Goal: Information Seeking & Learning: Find contact information

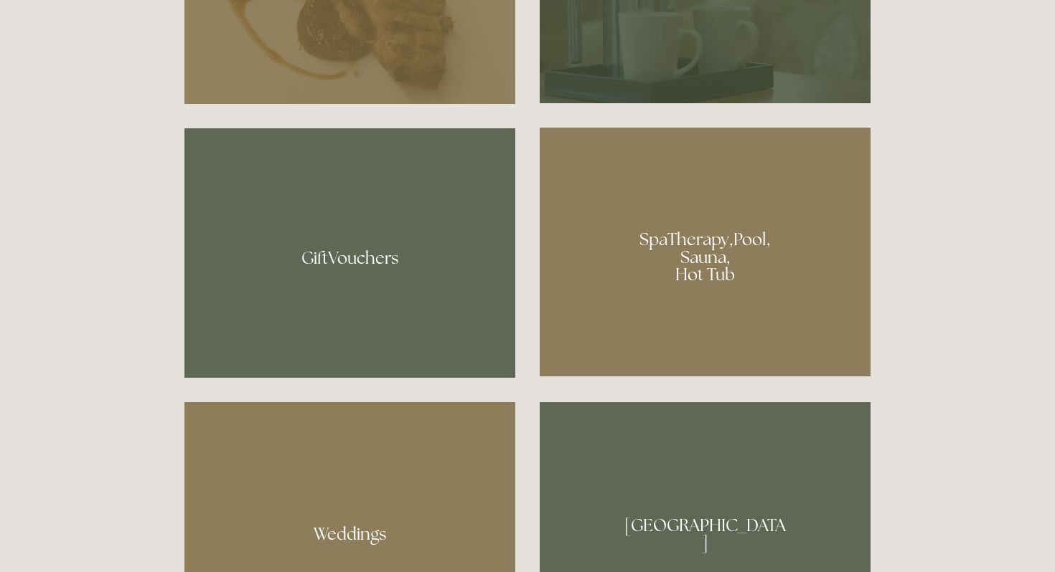
scroll to position [904, 0]
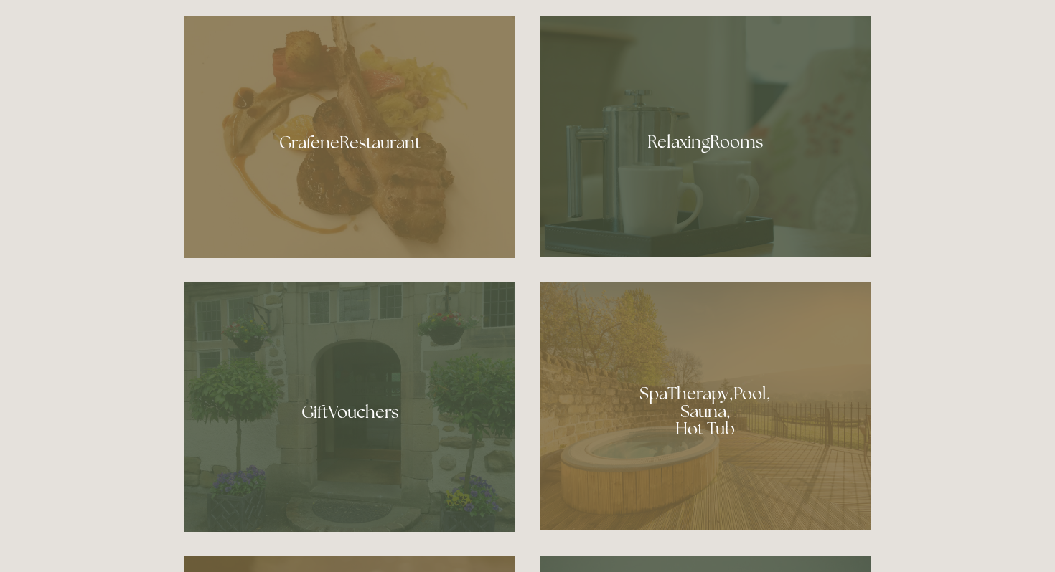
click at [624, 399] on div at bounding box center [704, 406] width 331 height 249
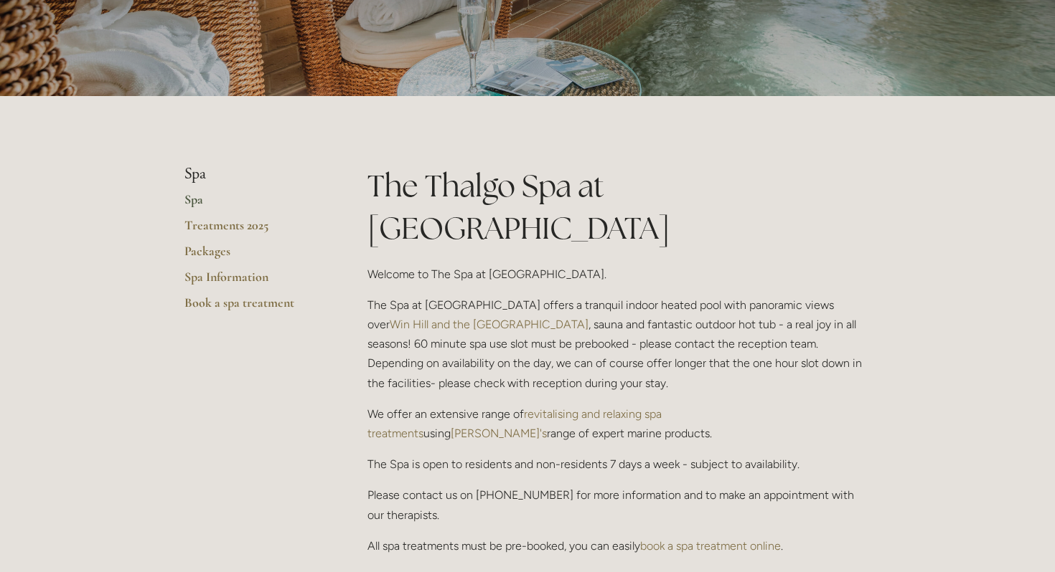
scroll to position [207, 0]
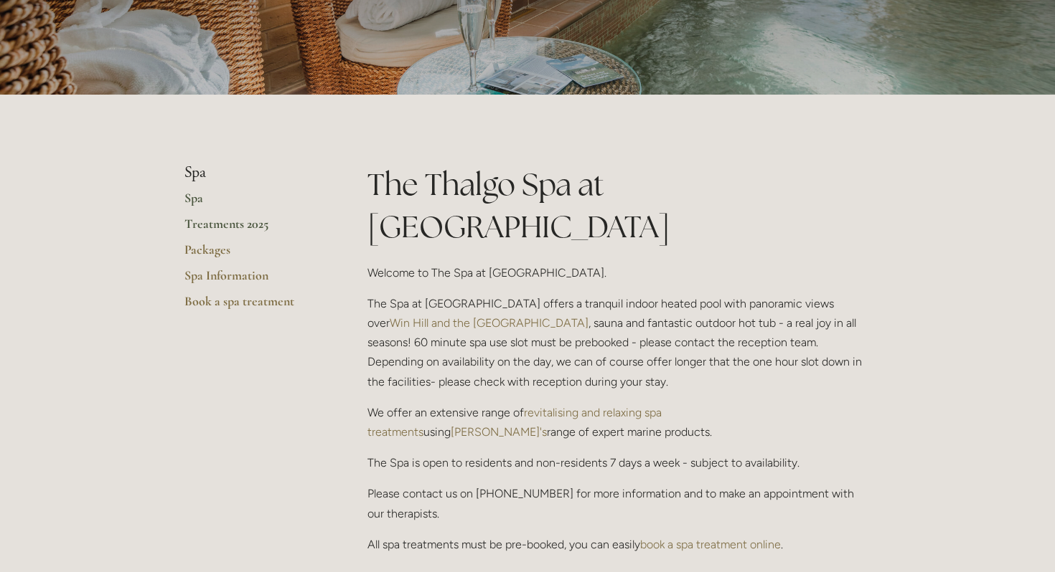
click at [202, 218] on link "Treatments 2025" at bounding box center [252, 229] width 137 height 26
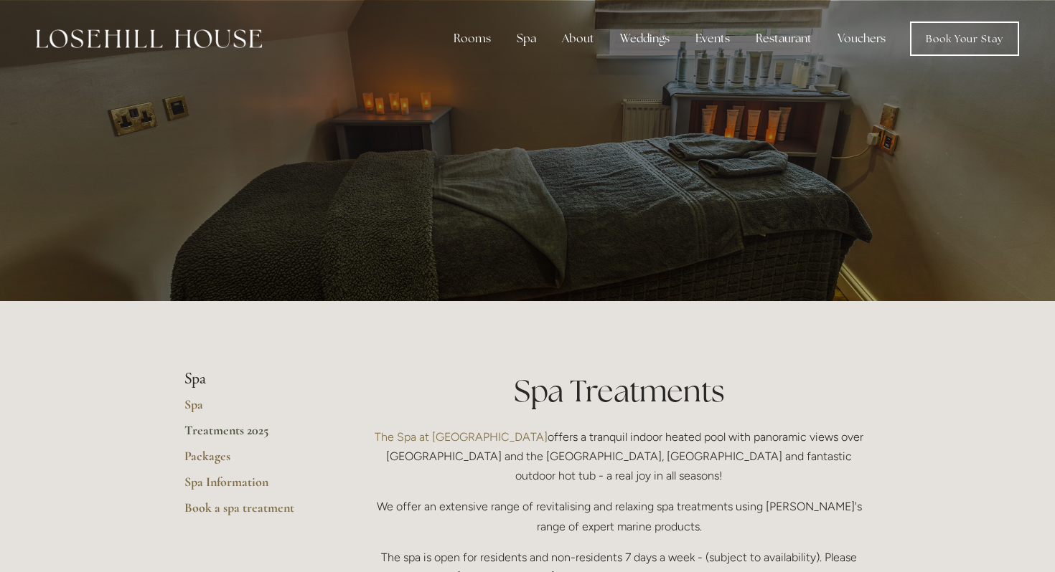
scroll to position [211, 0]
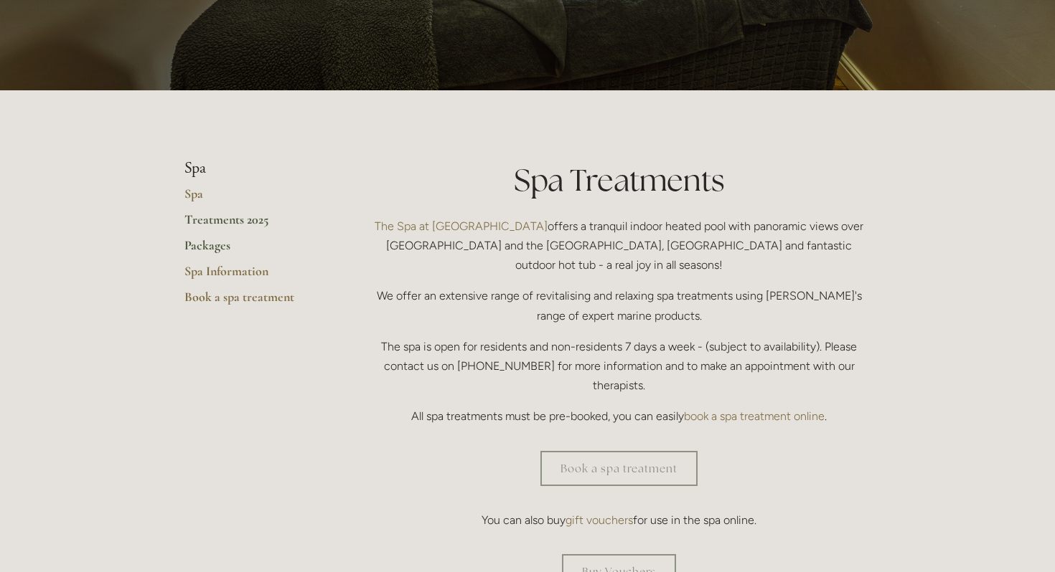
click at [201, 245] on link "Packages" at bounding box center [252, 250] width 137 height 26
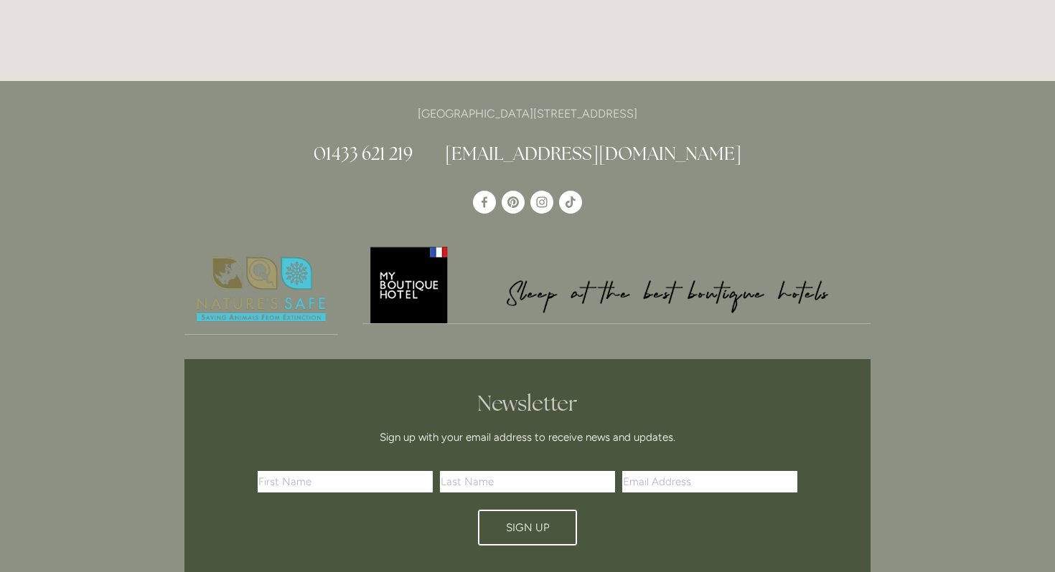
scroll to position [3438, 0]
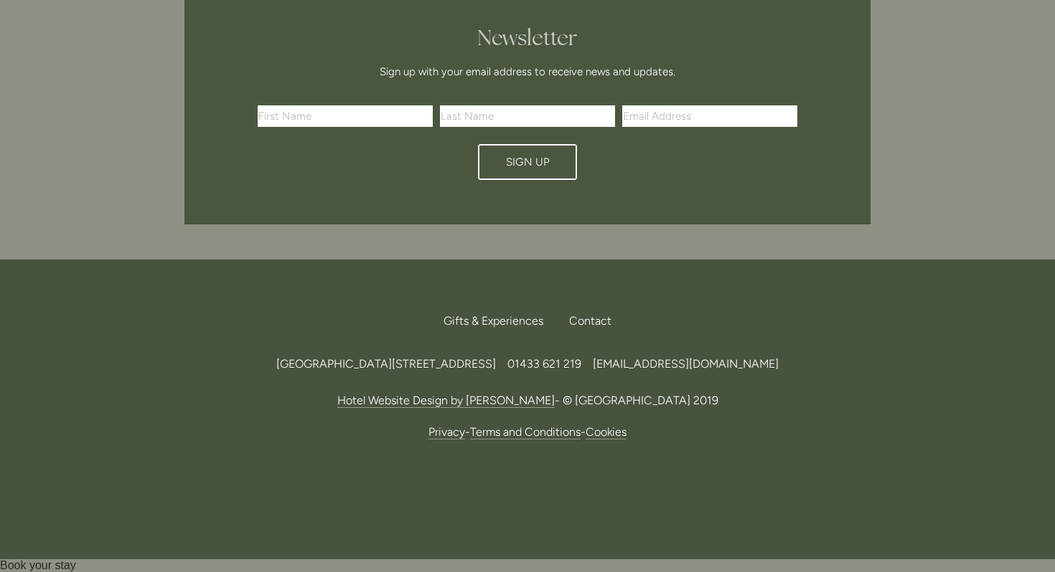
drag, startPoint x: 621, startPoint y: 367, endPoint x: 212, endPoint y: 364, distance: 408.2
click at [212, 364] on div "Losehill House Hotel & Spa, Losehill Lane, Edale Road, S33 6AF, United Kingdom …" at bounding box center [527, 363] width 686 height 19
copy span "[GEOGRAPHIC_DATA][STREET_ADDRESS]"
